Goal: Task Accomplishment & Management: Manage account settings

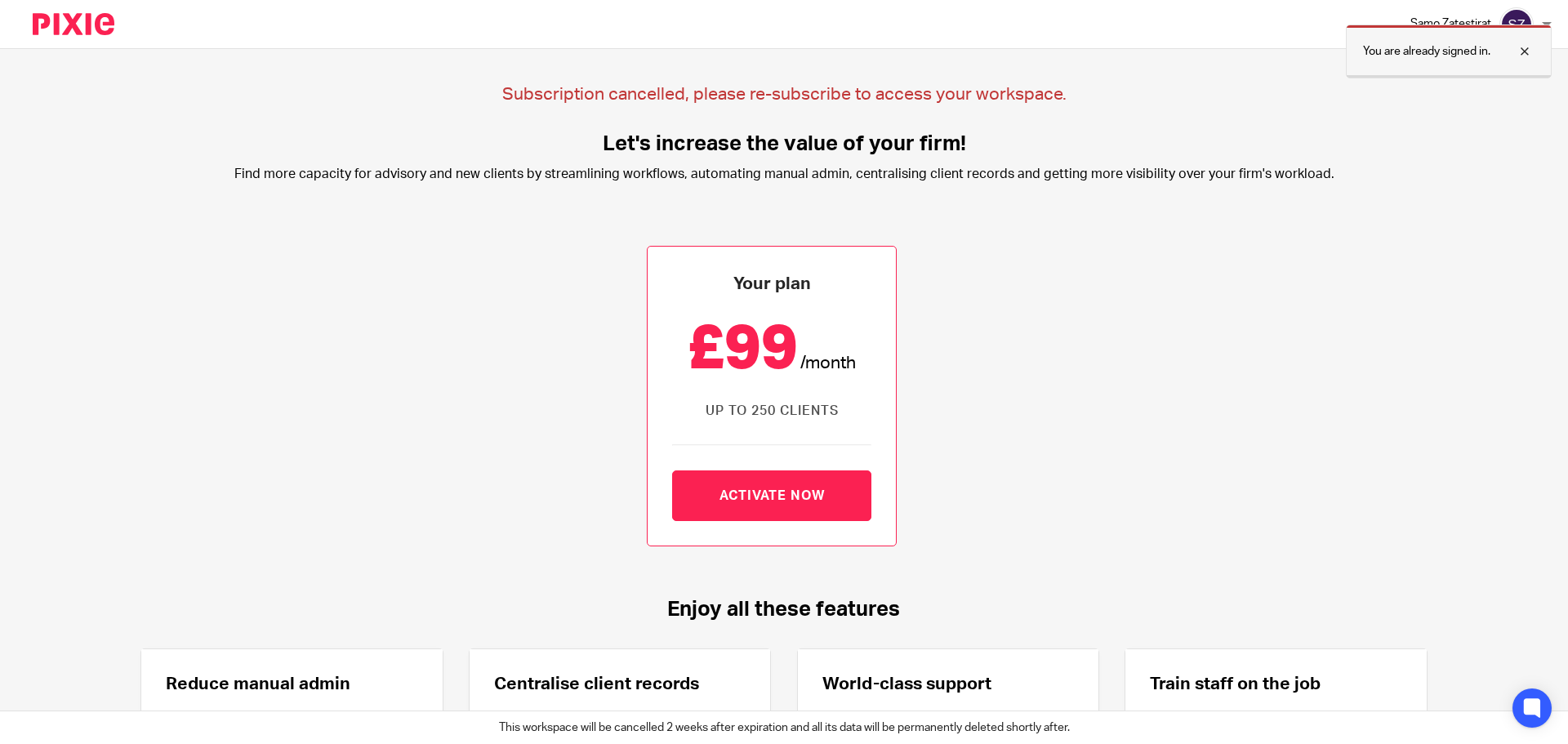
click at [1523, 47] on div at bounding box center [1512, 51] width 44 height 20
click at [1531, 21] on img at bounding box center [1517, 24] width 35 height 34
click at [1541, 22] on div "Samo Zatestirat" at bounding box center [1481, 24] width 142 height 34
click at [1555, 21] on div "Samo Zatestirat Logout" at bounding box center [851, 24] width 1434 height 48
click at [1546, 13] on div "Samo Zatestirat" at bounding box center [1481, 24] width 142 height 34
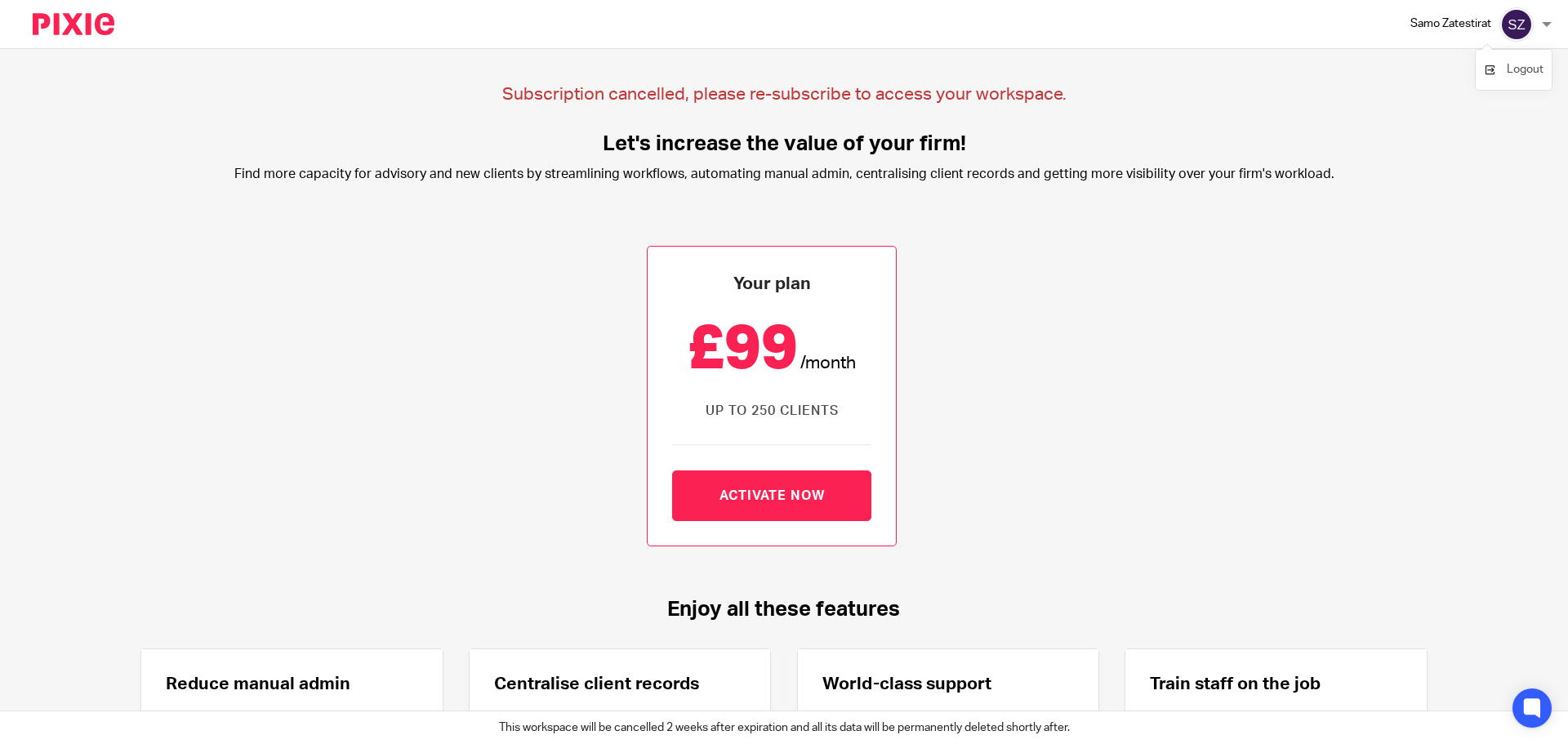
click at [1522, 70] on span "Logout" at bounding box center [1525, 69] width 36 height 11
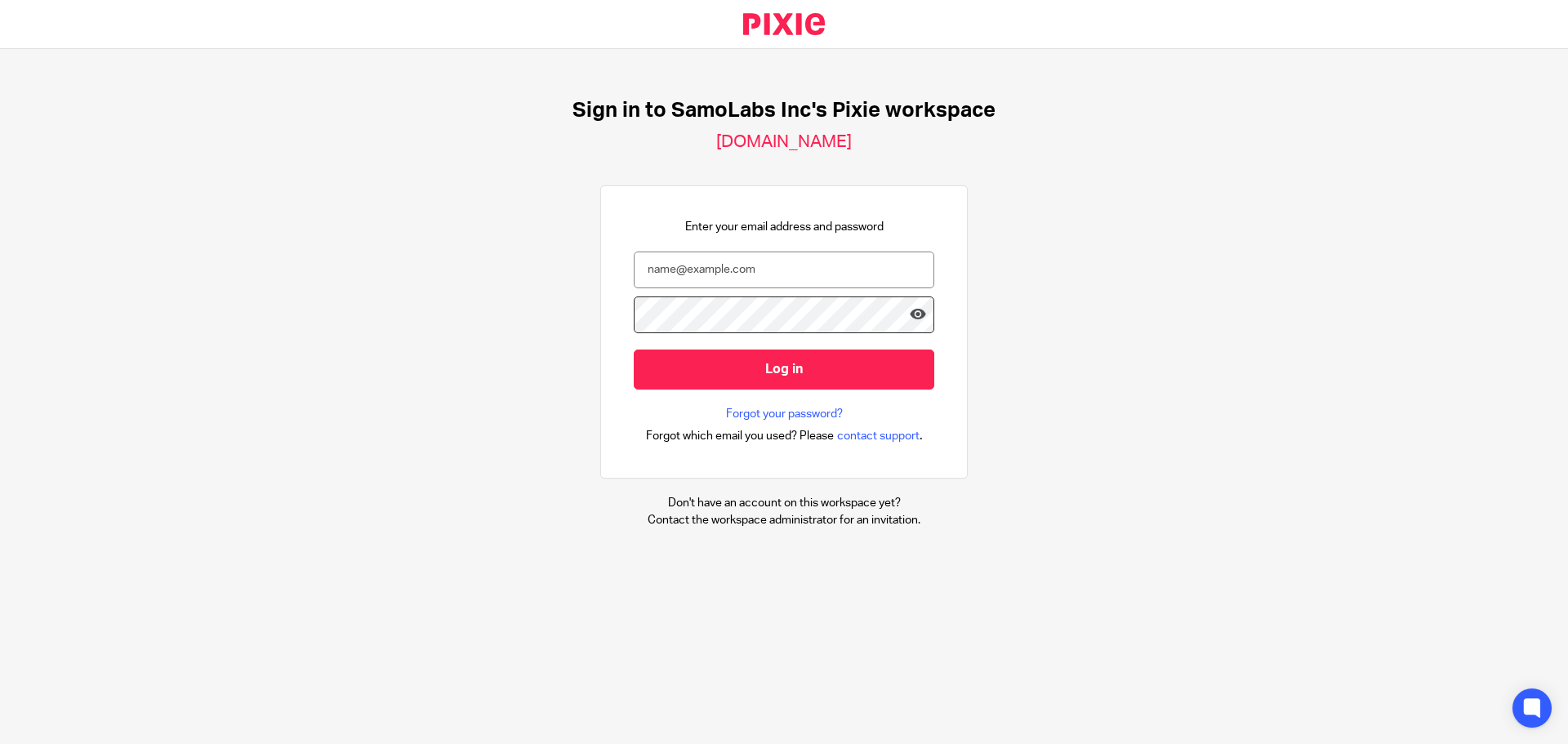
click at [691, 288] on form "Log in" at bounding box center [784, 329] width 300 height 155
click at [701, 273] on input "email" at bounding box center [784, 269] width 300 height 36
type input "[EMAIL_ADDRESS][DOMAIN_NAME]"
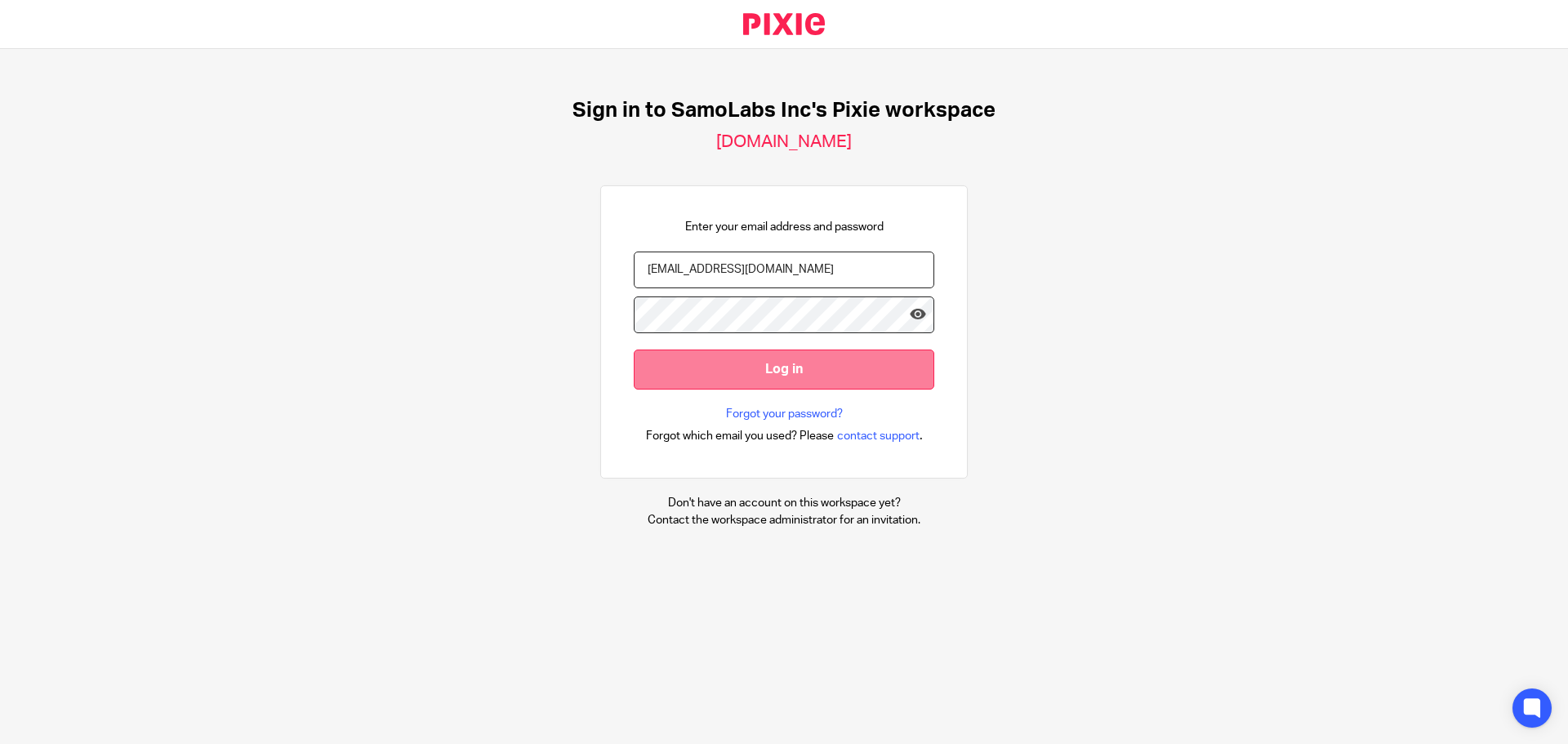
click at [807, 378] on input "Log in" at bounding box center [784, 369] width 300 height 40
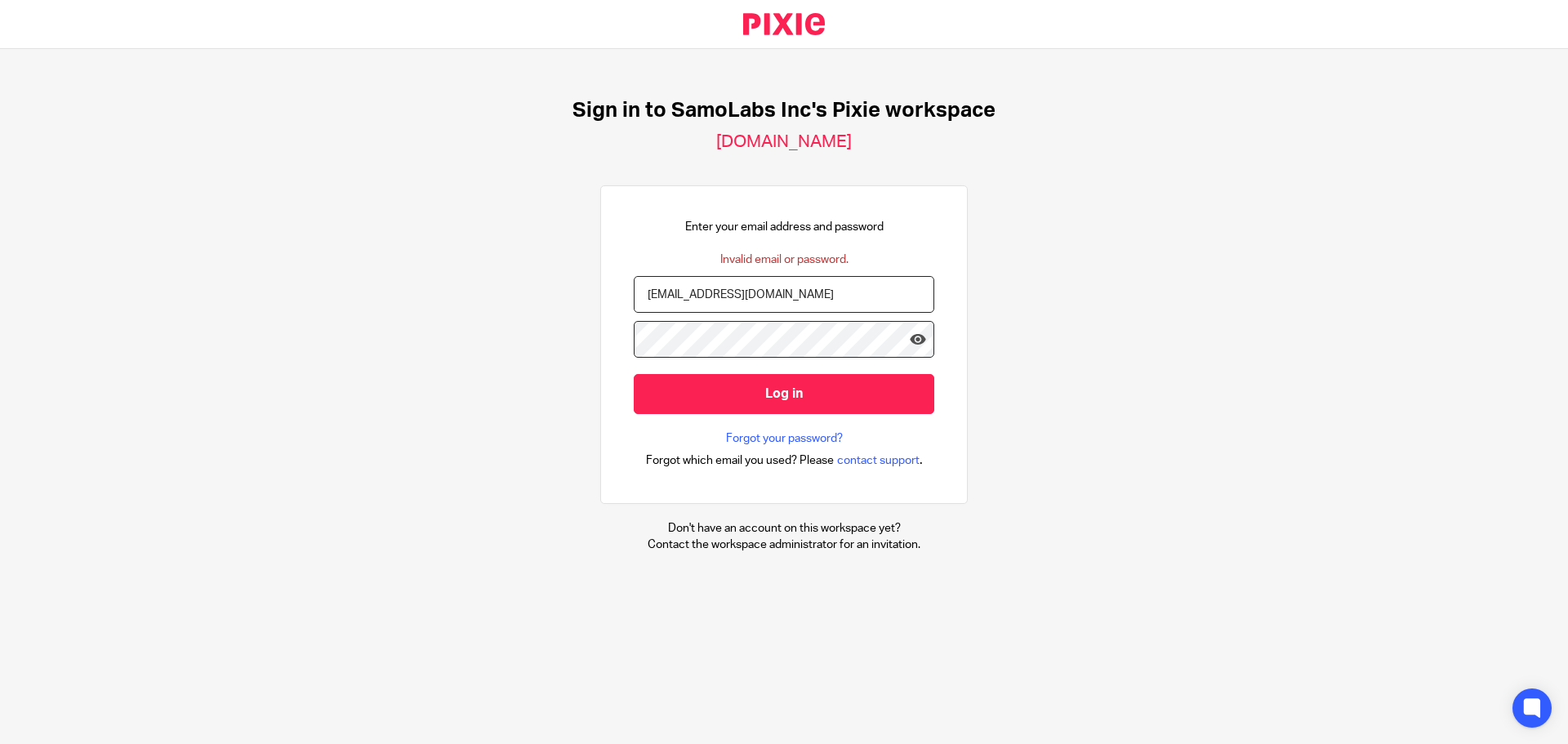
click at [825, 282] on input "[EMAIL_ADDRESS][DOMAIN_NAME]" at bounding box center [784, 294] width 300 height 36
click at [1089, 309] on div "Sign in to SamoLabs Inc's Pixie workspace [DOMAIN_NAME] Enter your email addres…" at bounding box center [784, 325] width 1568 height 553
click at [1028, 283] on div "Sign in to SamoLabs Inc's Pixie workspace [DOMAIN_NAME] Enter your email addres…" at bounding box center [784, 325] width 1568 height 553
click at [806, 305] on input "[EMAIL_ADDRESS][DOMAIN_NAME]" at bounding box center [784, 294] width 300 height 36
click at [1096, 252] on div "Sign in to SamoLabs Inc's Pixie workspace [DOMAIN_NAME] Enter your email addres…" at bounding box center [784, 325] width 1568 height 553
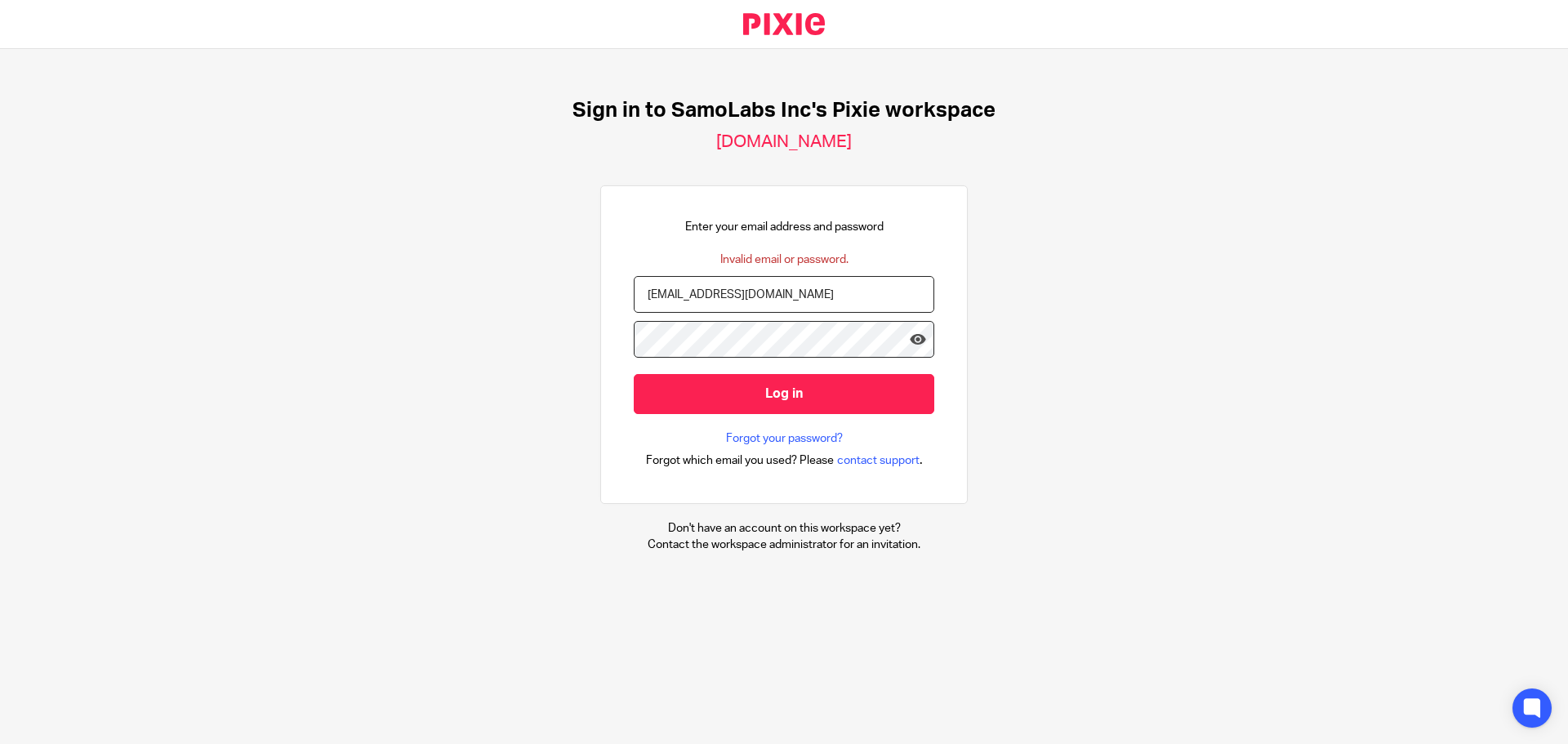
click at [1048, 202] on div "Sign in to SamoLabs Inc's Pixie workspace [DOMAIN_NAME] Enter your email addres…" at bounding box center [784, 325] width 1568 height 553
click at [1055, 208] on div "Sign in to SamoLabs Inc's Pixie workspace [DOMAIN_NAME] Enter your email addres…" at bounding box center [784, 325] width 1568 height 553
click at [1189, 249] on div "Sign in to SamoLabs Inc's Pixie workspace [DOMAIN_NAME] Enter your email addres…" at bounding box center [784, 325] width 1568 height 553
click at [1118, 370] on div "Sign in to SamoLabs Inc's Pixie workspace [DOMAIN_NAME] Enter your email addres…" at bounding box center [784, 325] width 1568 height 553
click at [1069, 118] on div "Sign in to SamoLabs Inc's Pixie workspace [DOMAIN_NAME] Enter your email addres…" at bounding box center [784, 325] width 1568 height 553
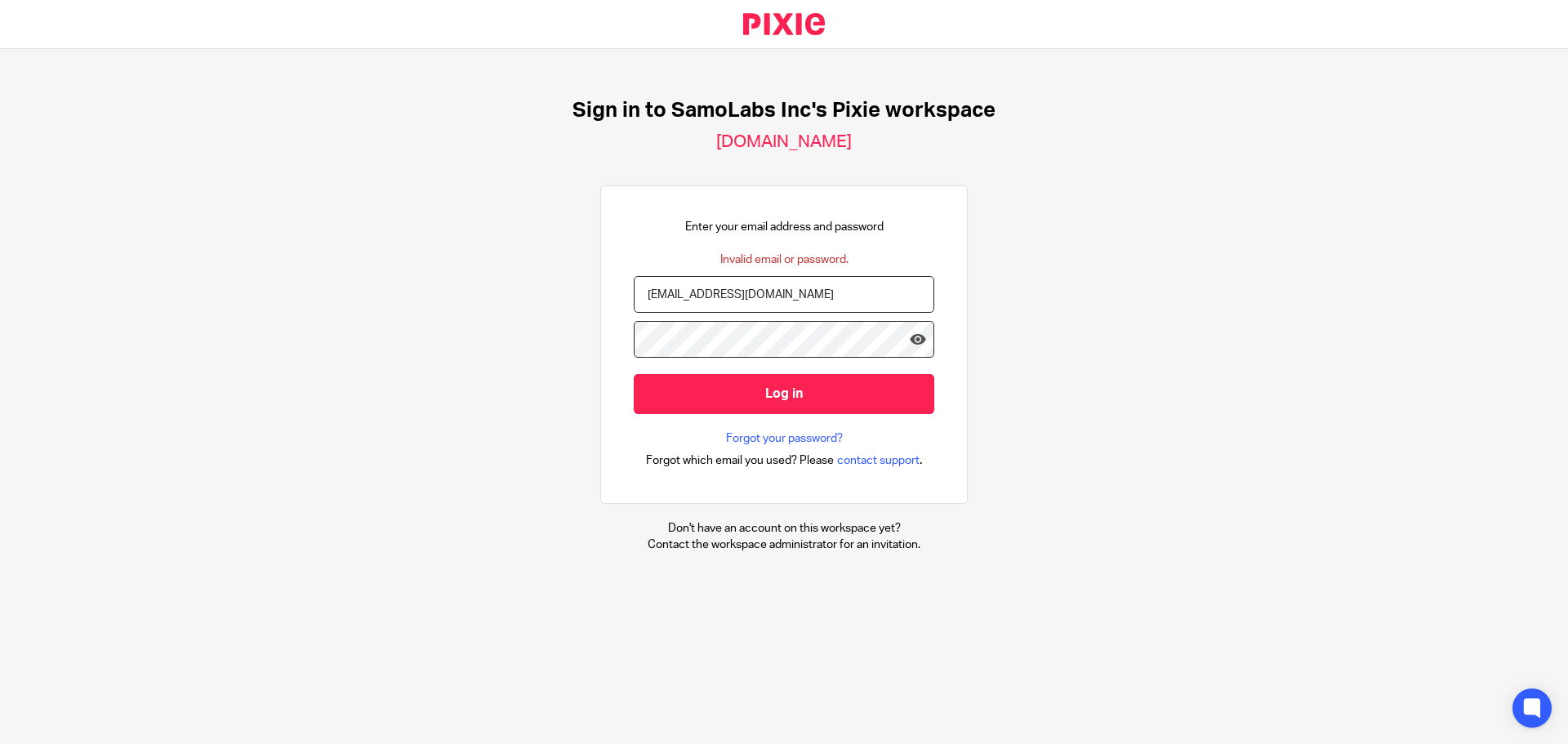
click at [1069, 118] on div "Sign in to SamoLabs Inc's Pixie workspace [DOMAIN_NAME] Enter your email addres…" at bounding box center [784, 325] width 1568 height 553
click at [1089, 144] on div "Sign in to SamoLabs Inc's Pixie workspace [DOMAIN_NAME] Enter your email addres…" at bounding box center [784, 325] width 1568 height 553
click at [768, 288] on input "[EMAIL_ADDRESS][DOMAIN_NAME]" at bounding box center [784, 294] width 300 height 36
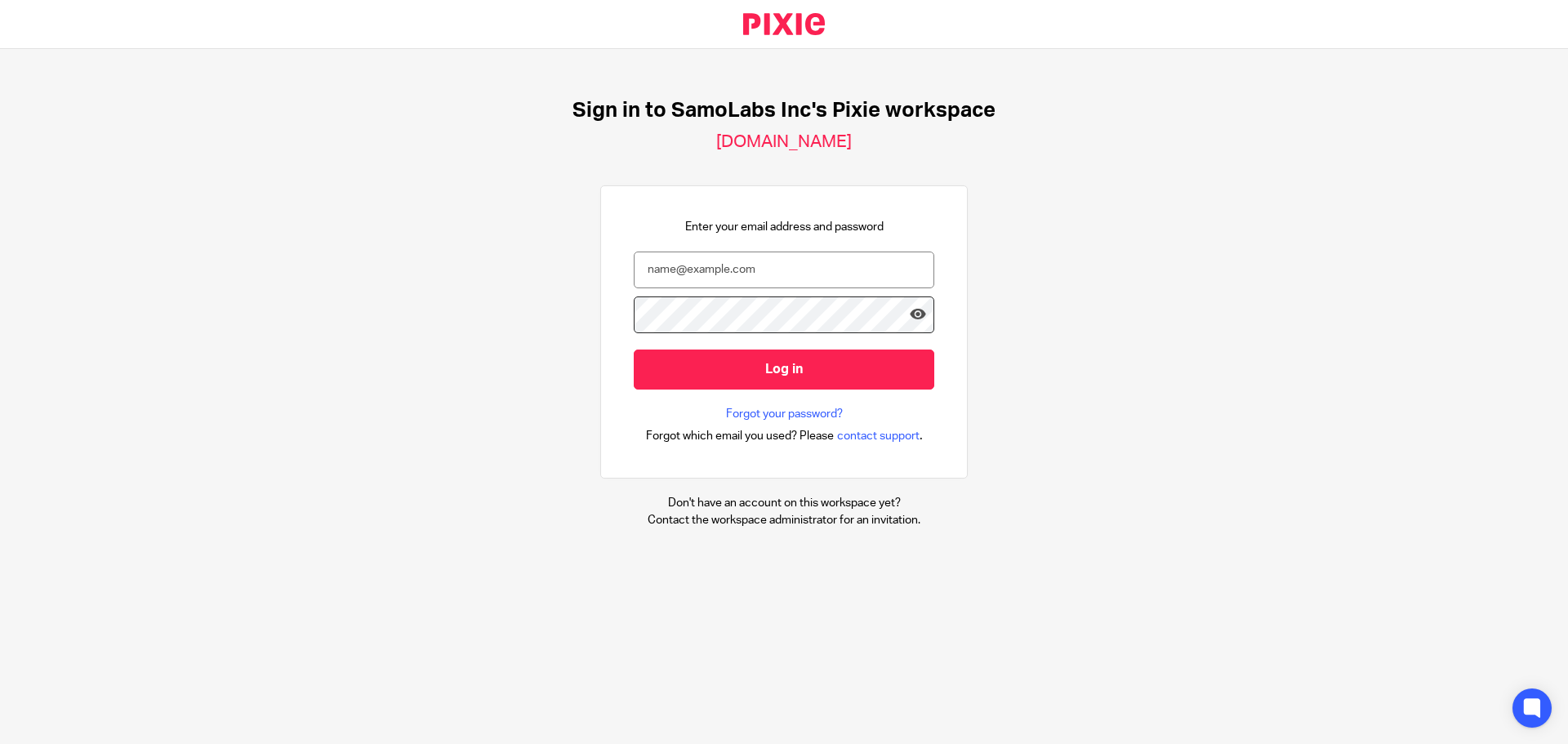
click at [768, 288] on form "Log in" at bounding box center [784, 329] width 300 height 155
click at [787, 278] on input "email" at bounding box center [784, 269] width 300 height 36
click at [759, 277] on input "email" at bounding box center [784, 269] width 300 height 36
click at [698, 246] on div "Enter your email address and password Log in Forgot your password? Forgot which…" at bounding box center [784, 332] width 300 height 227
click at [688, 286] on input "email" at bounding box center [784, 269] width 300 height 36
